Goal: Information Seeking & Learning: Learn about a topic

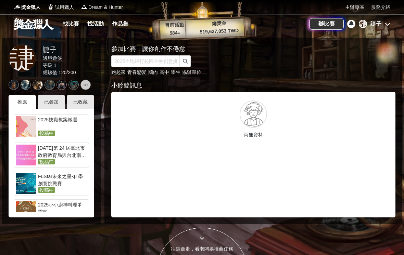
click at [74, 26] on link "找比賽" at bounding box center [71, 24] width 22 height 10
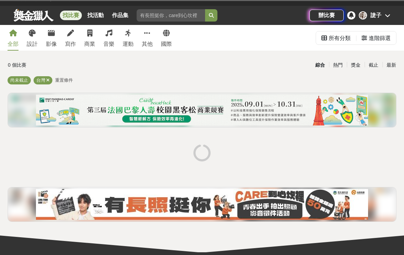
scroll to position [10, 0]
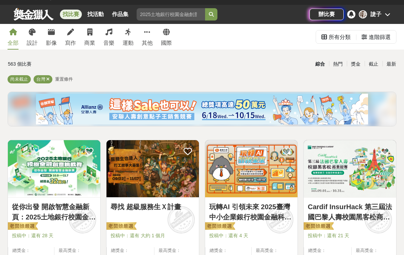
click at [34, 34] on icon at bounding box center [32, 32] width 7 height 7
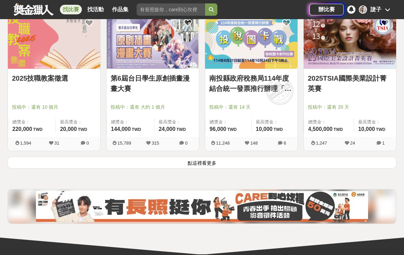
scroll to position [866, 0]
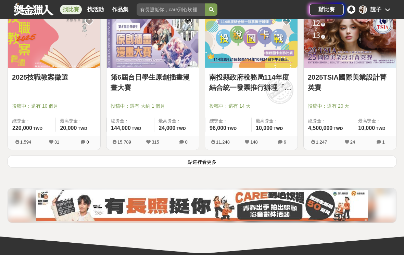
click at [349, 164] on button "點這裡看更多" at bounding box center [202, 162] width 389 height 12
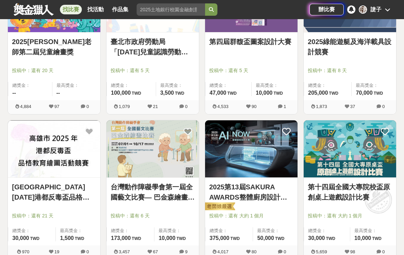
scroll to position [1048, 0]
